Goal: Information Seeking & Learning: Compare options

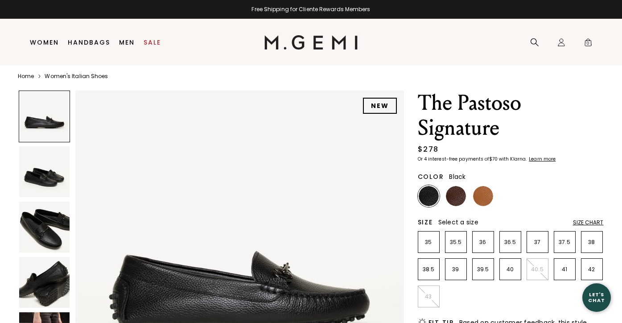
scroll to position [17, 0]
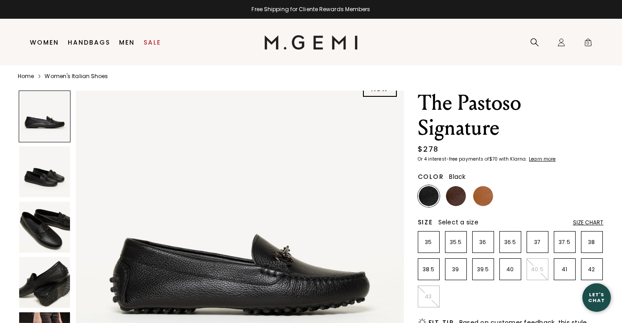
click at [27, 181] on img at bounding box center [44, 171] width 51 height 51
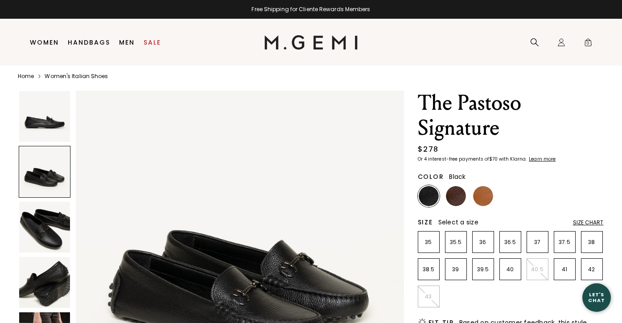
scroll to position [0, 0]
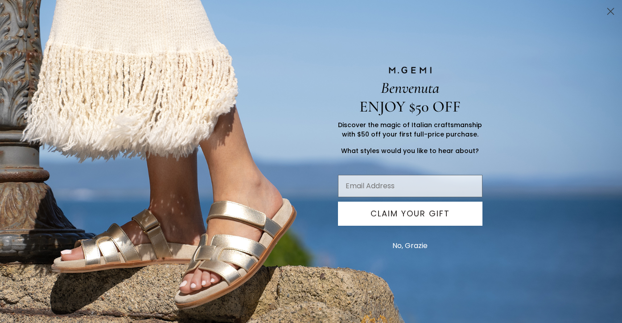
click at [34, 215] on div "Benvenuta ENJOY $50 OFF Discover the magic of Italian craftsmanship with $50 of…" at bounding box center [311, 161] width 622 height 323
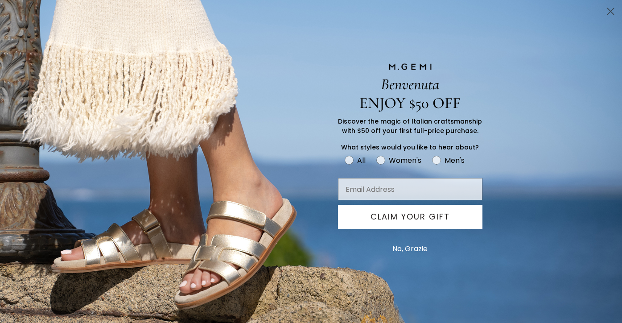
click at [609, 11] on circle "Close dialog" at bounding box center [610, 11] width 15 height 15
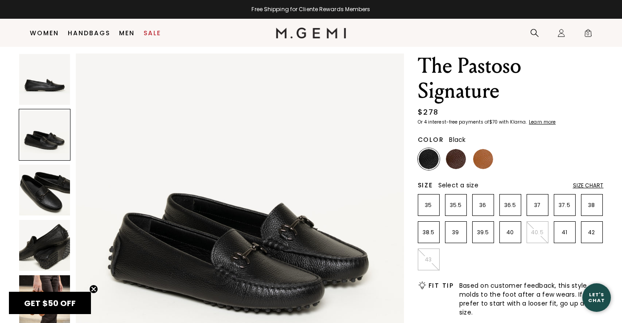
scroll to position [44, 0]
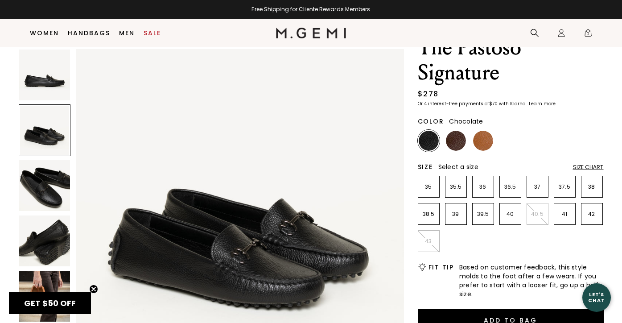
click at [454, 138] on img at bounding box center [456, 141] width 20 height 20
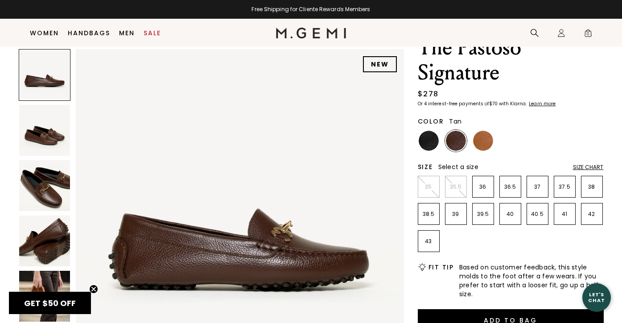
click at [484, 142] on img at bounding box center [483, 141] width 20 height 20
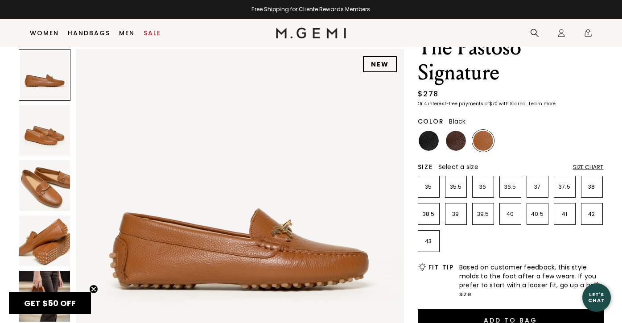
click at [424, 140] on img at bounding box center [429, 141] width 20 height 20
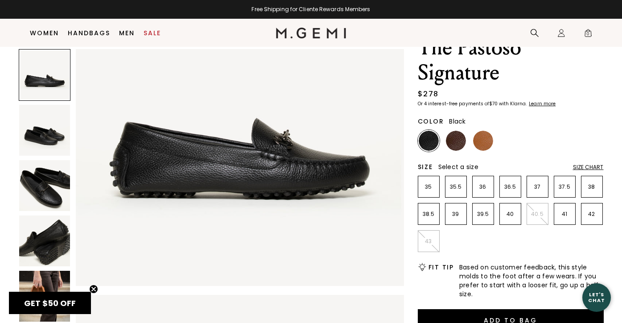
scroll to position [92, 0]
